Goal: Task Accomplishment & Management: Complete application form

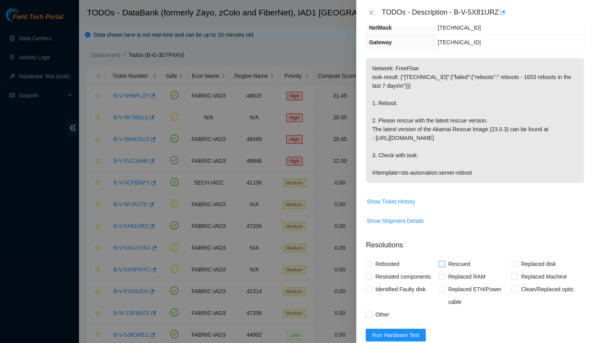
scroll to position [153, 0]
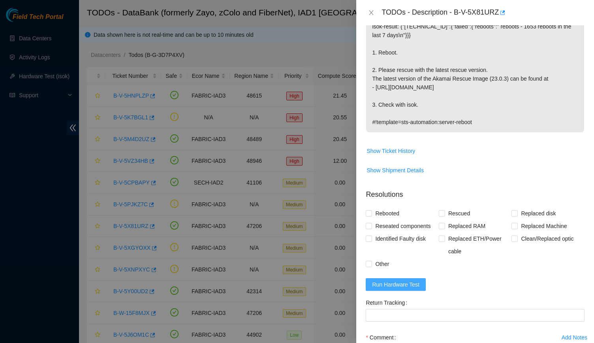
click at [407, 284] on span "Run Hardware Test" at bounding box center [395, 284] width 47 height 9
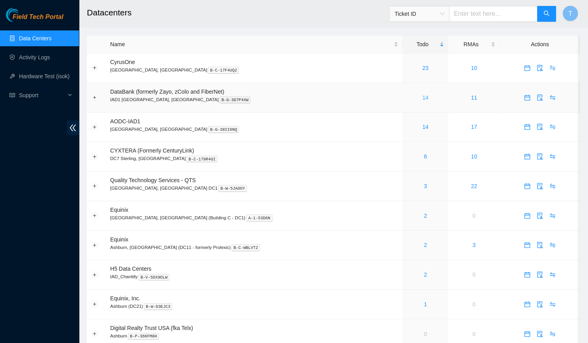
click at [422, 98] on link "14" at bounding box center [425, 97] width 6 height 6
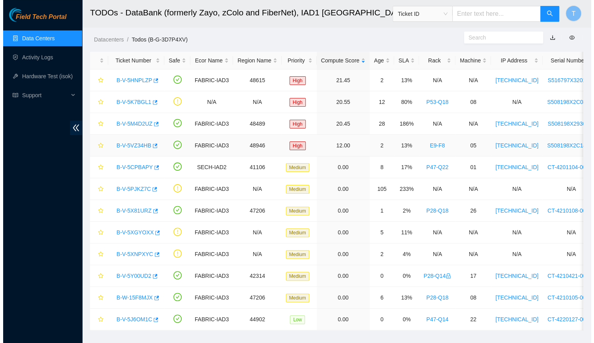
scroll to position [16, 0]
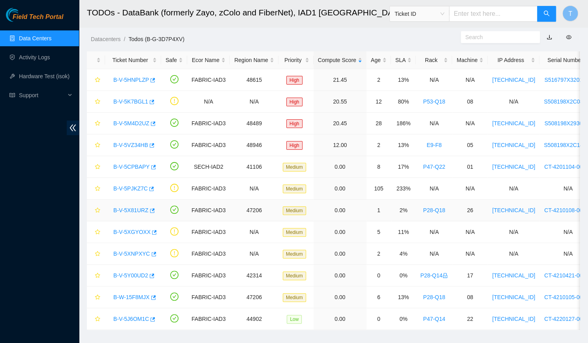
click at [136, 207] on link "B-V-5X81URZ" at bounding box center [130, 210] width 35 height 6
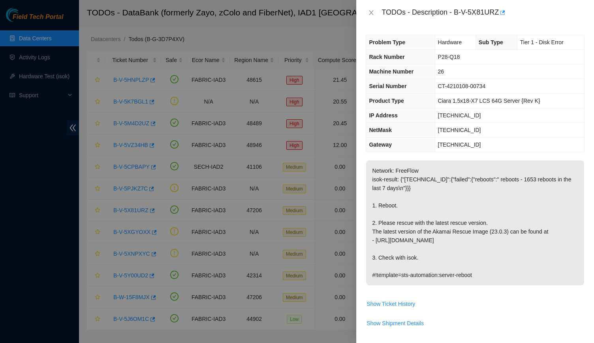
scroll to position [137, 0]
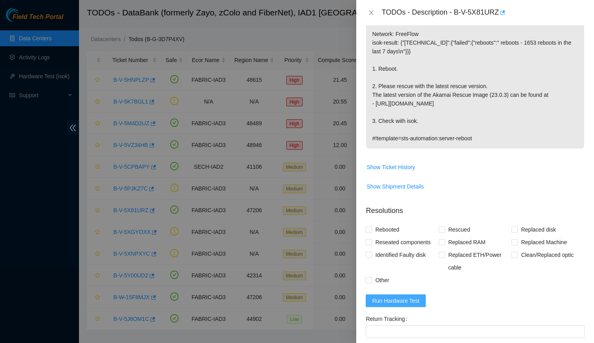
click at [418, 301] on button "Run Hardware Test" at bounding box center [396, 300] width 60 height 13
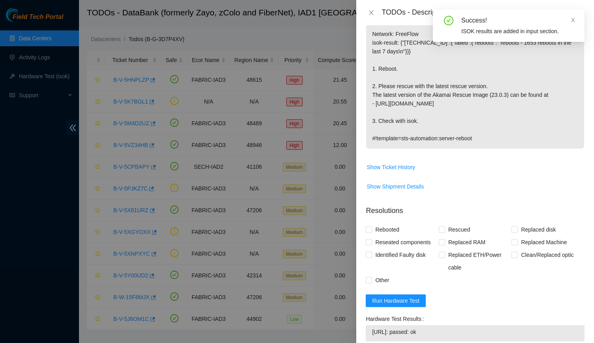
scroll to position [214, 0]
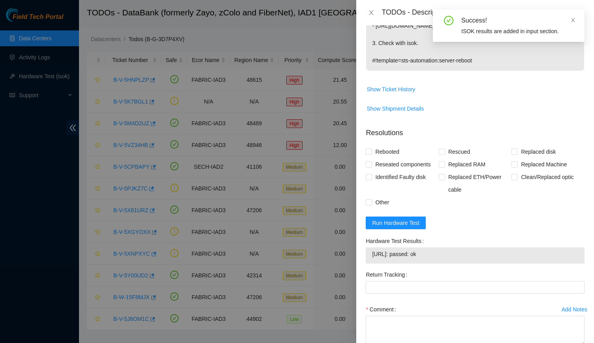
click at [415, 259] on td "23.73.205.93: passed: ok" at bounding box center [475, 255] width 207 height 12
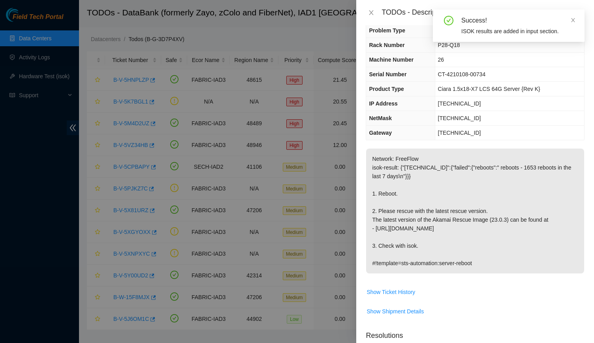
scroll to position [0, 0]
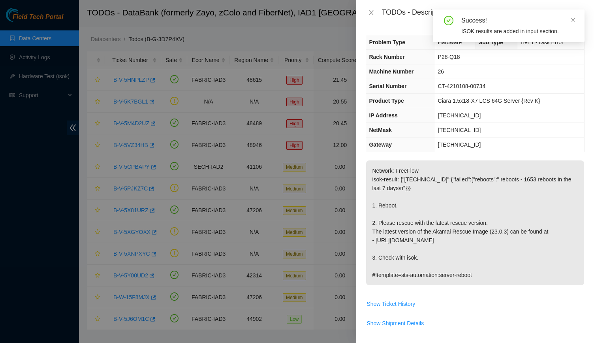
click at [570, 21] on div "Success!" at bounding box center [518, 20] width 114 height 9
click at [571, 20] on icon "close" at bounding box center [573, 20] width 6 height 6
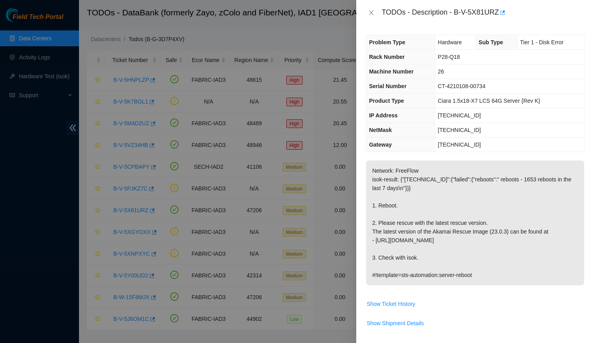
click at [466, 13] on div "TODOs - Description - B-V-5X81URZ" at bounding box center [482, 12] width 203 height 13
click at [456, 15] on div "TODOs - Description - B-V-5X81URZ" at bounding box center [482, 12] width 203 height 13
drag, startPoint x: 456, startPoint y: 15, endPoint x: 494, endPoint y: 18, distance: 38.0
click at [494, 18] on div "TODOs - Description - B-V-5X81URZ" at bounding box center [482, 12] width 203 height 13
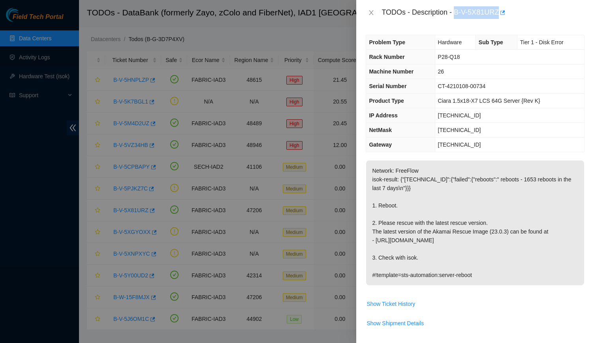
copy div "B-V-5X81URZ"
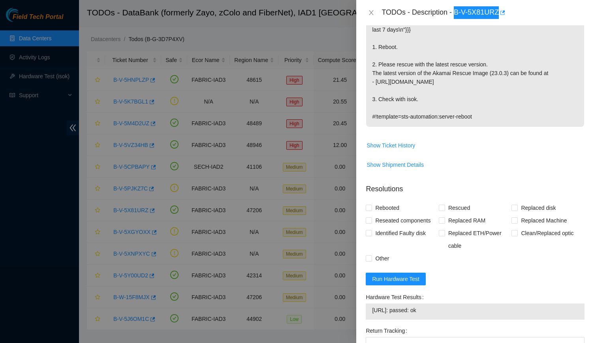
scroll to position [167, 0]
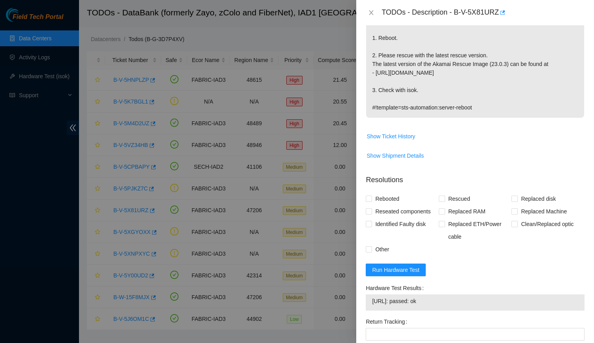
click at [395, 304] on td "23.73.205.93: passed: ok" at bounding box center [475, 302] width 207 height 12
copy span "23.73.205.93: passed: ok"
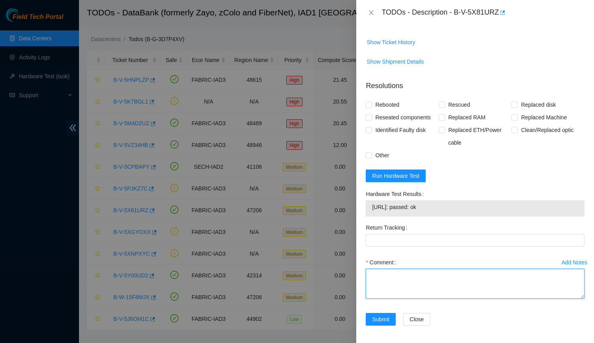
click at [412, 278] on textarea "Comment" at bounding box center [475, 284] width 219 height 30
paste textarea "-Verified rack and machine SN -Safely powered down machine -Rescue and reboot -…"
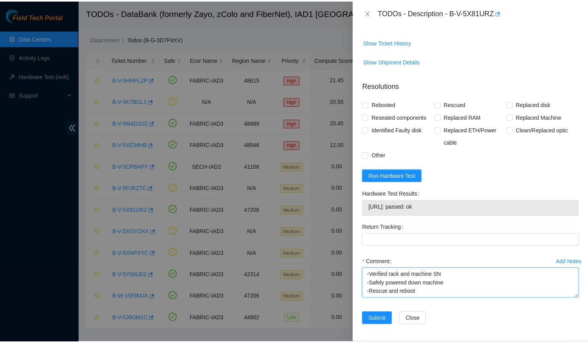
scroll to position [76, 0]
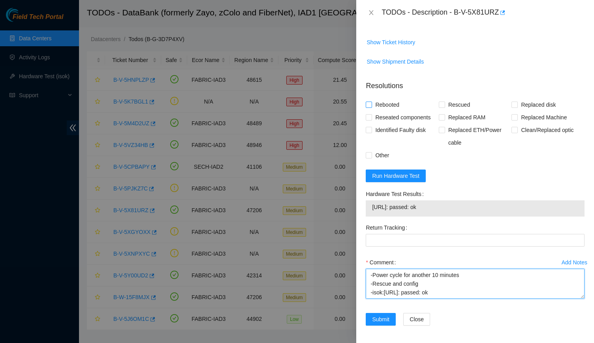
type textarea "-Verified rack and machine SN -Safely powered down machine -Rescue and reboot -…"
click at [397, 100] on span "Rebooted" at bounding box center [387, 104] width 30 height 13
click at [371, 101] on input "Rebooted" at bounding box center [369, 104] width 6 height 6
checkbox input "true"
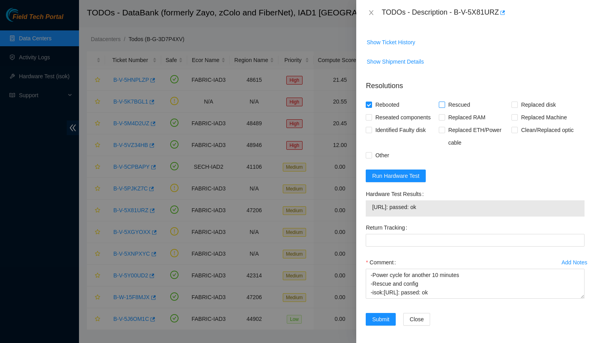
click at [458, 103] on span "Rescued" at bounding box center [459, 104] width 28 height 13
click at [444, 103] on input "Rescued" at bounding box center [442, 104] width 6 height 6
checkbox input "true"
click at [415, 117] on span "Reseated components" at bounding box center [403, 117] width 62 height 13
click at [371, 117] on input "Reseated components" at bounding box center [369, 117] width 6 height 6
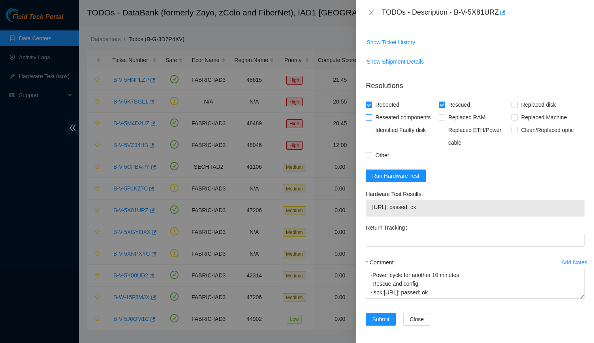
checkbox input "true"
click at [385, 321] on span "Submit" at bounding box center [380, 319] width 17 height 9
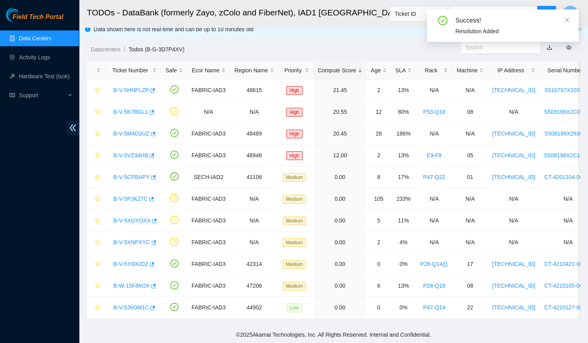
scroll to position [10, 0]
